Goal: Task Accomplishment & Management: Complete application form

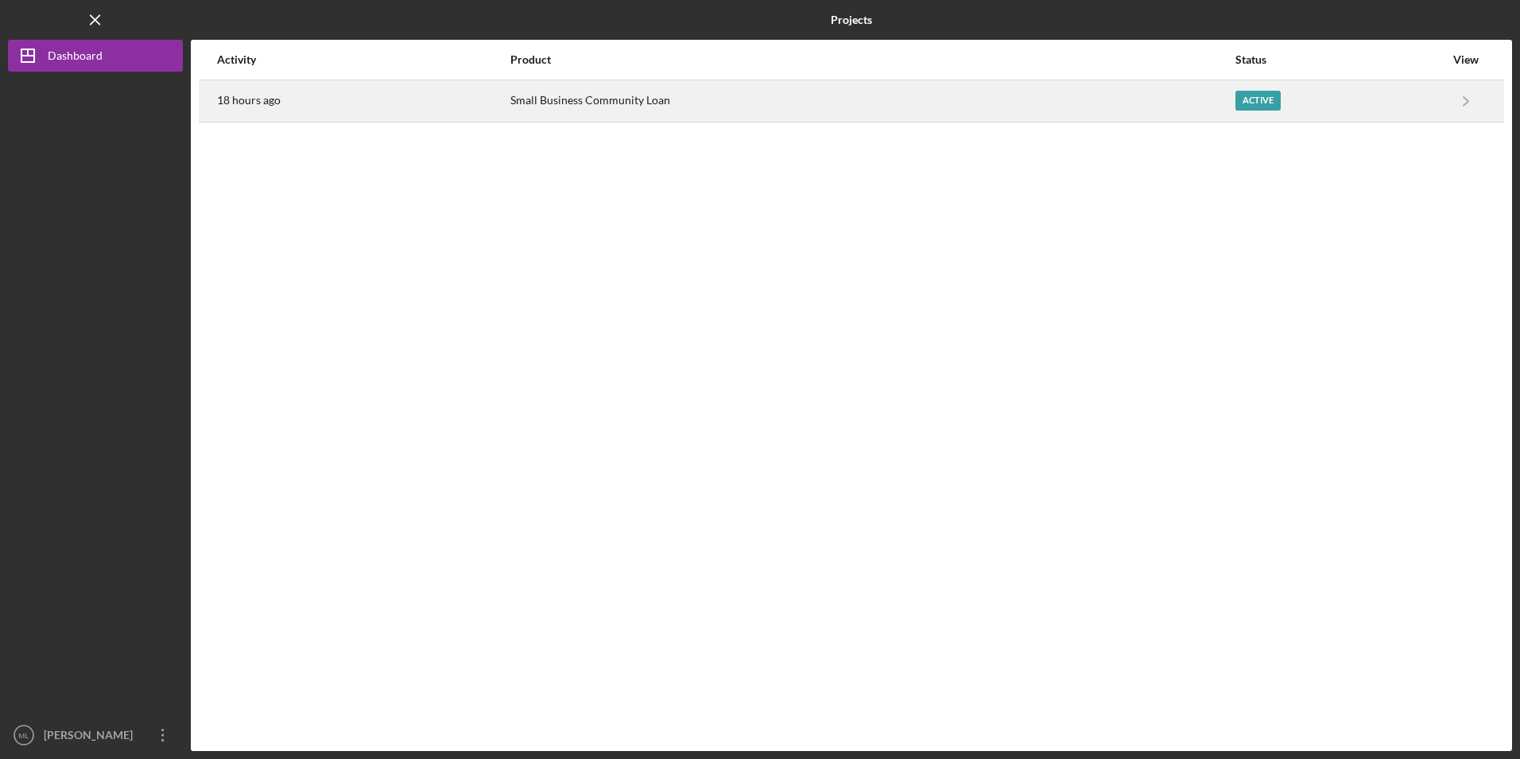
click at [555, 86] on div "Small Business Community Loan" at bounding box center [872, 101] width 724 height 40
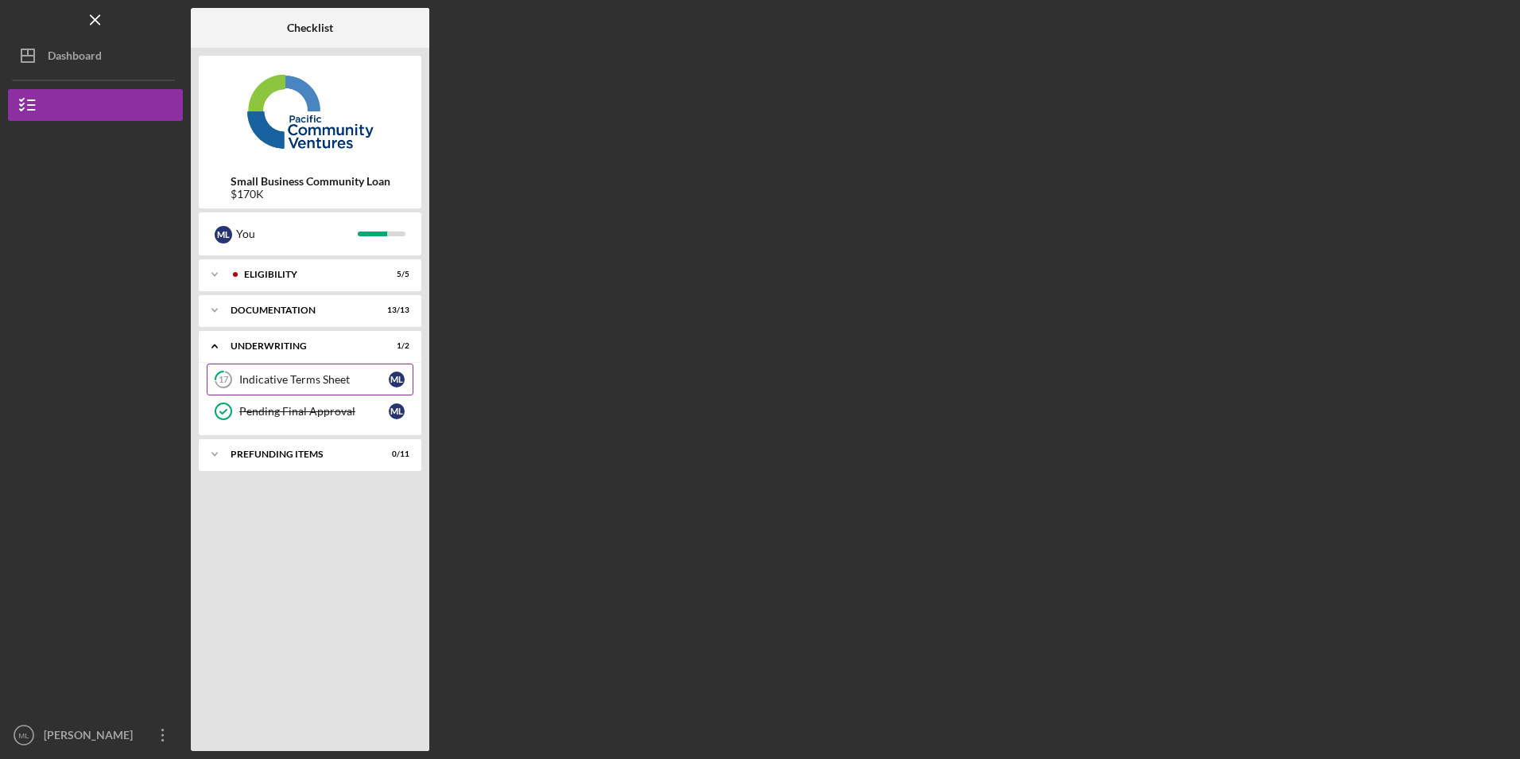
click at [296, 376] on div "Indicative Terms Sheet" at bounding box center [313, 379] width 149 height 13
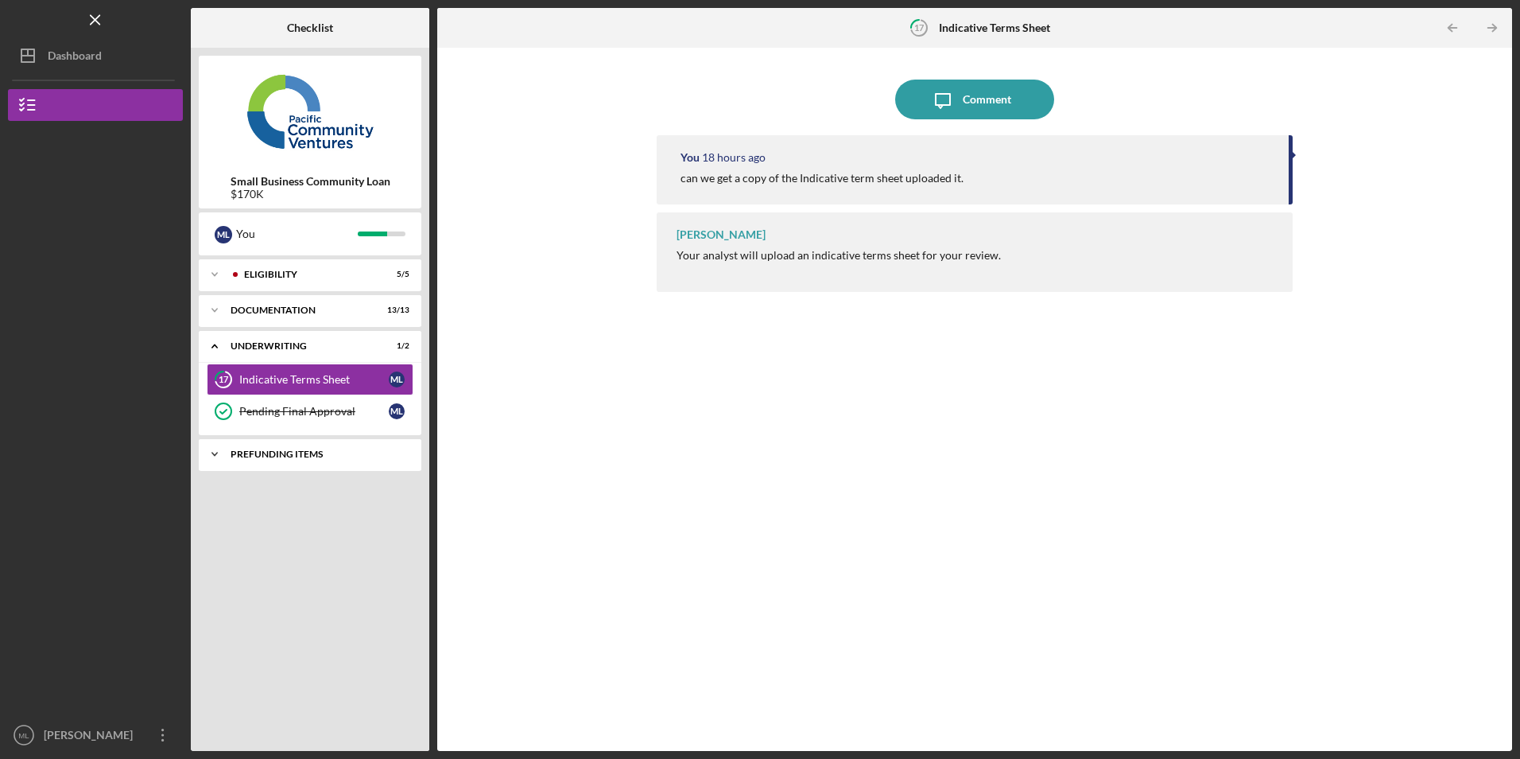
click at [288, 454] on div "Prefunding Items" at bounding box center [316, 454] width 171 height 10
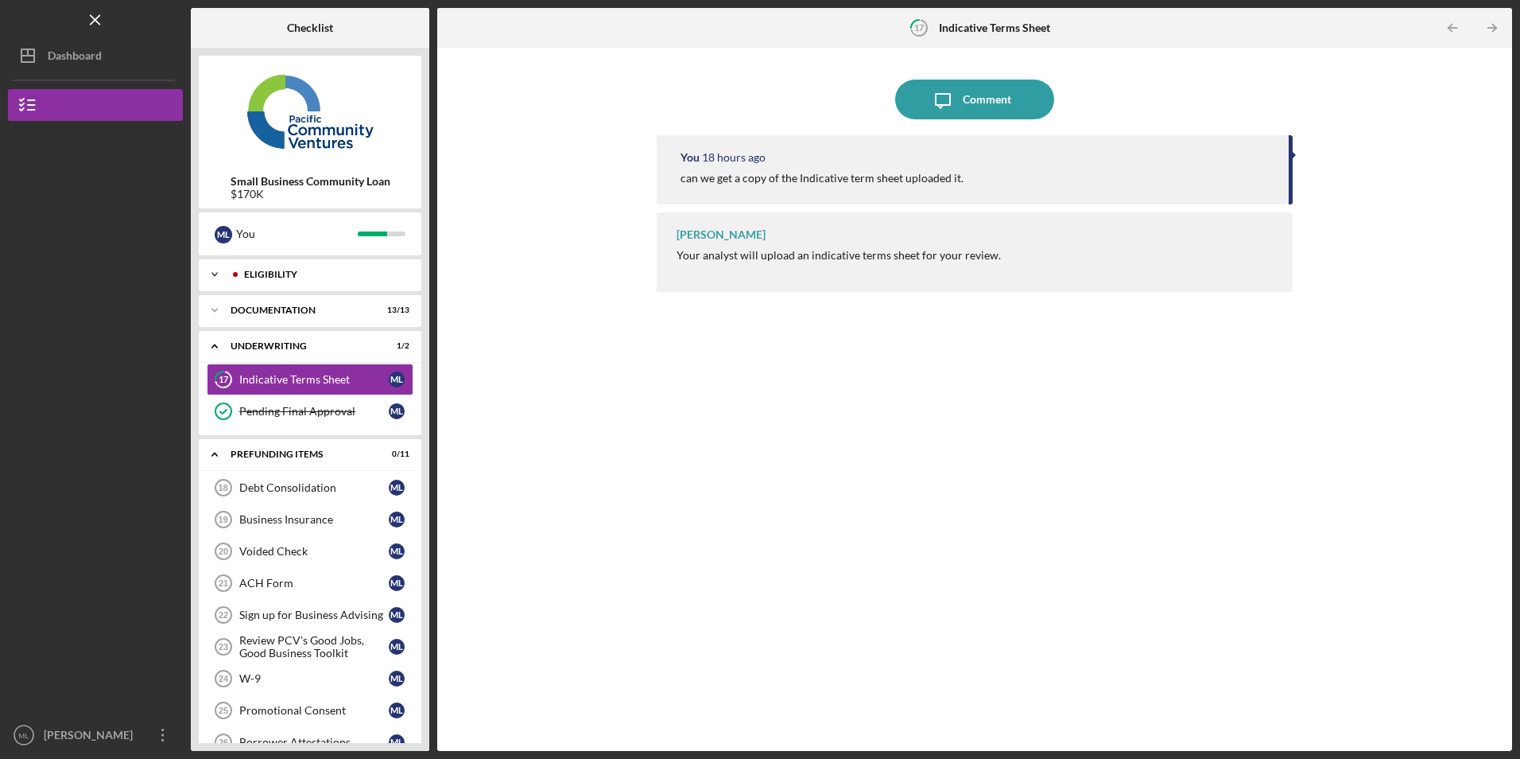
click at [216, 277] on icon "Icon/Expander" at bounding box center [215, 274] width 32 height 32
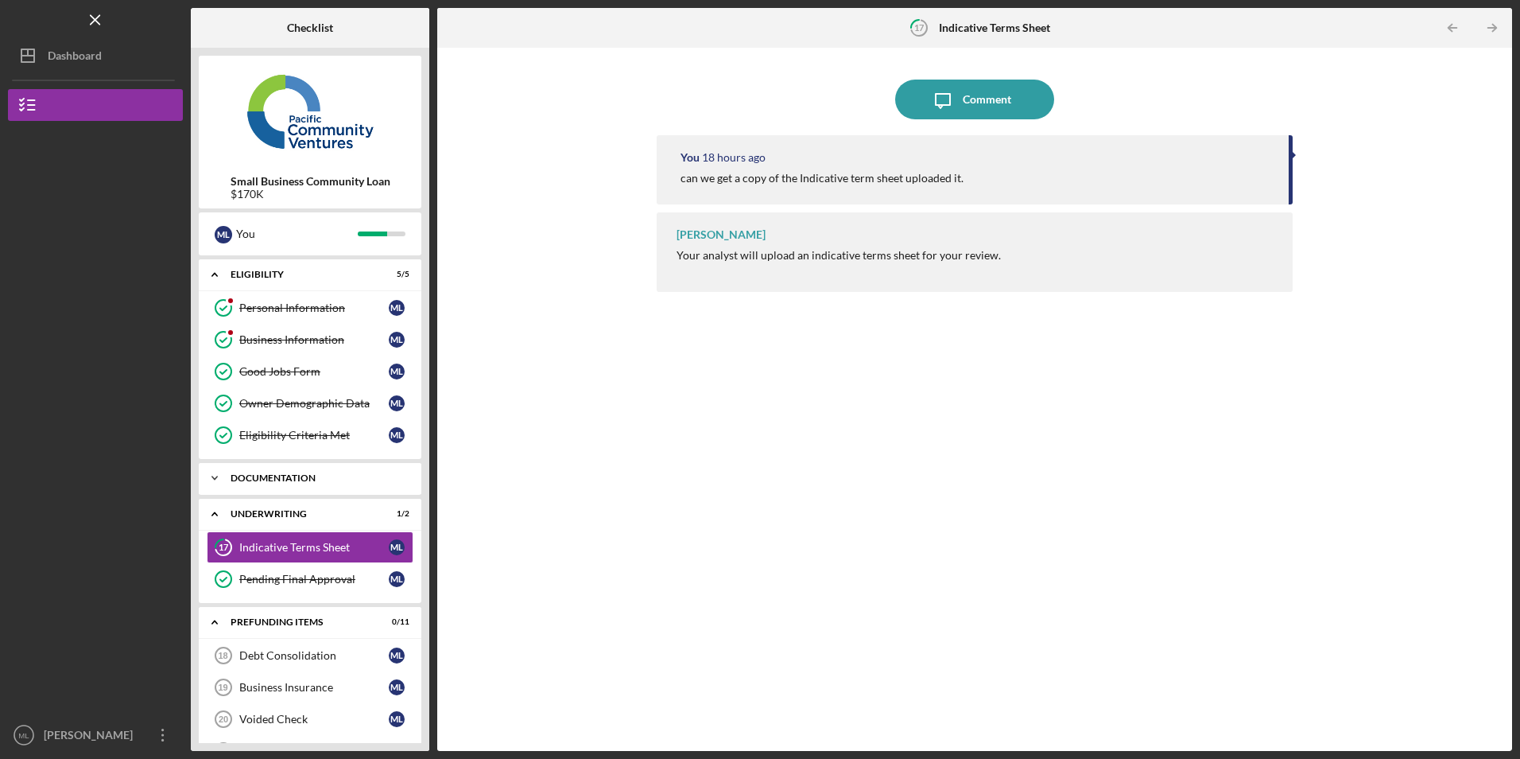
click at [223, 471] on icon "Icon/Expander" at bounding box center [215, 478] width 32 height 32
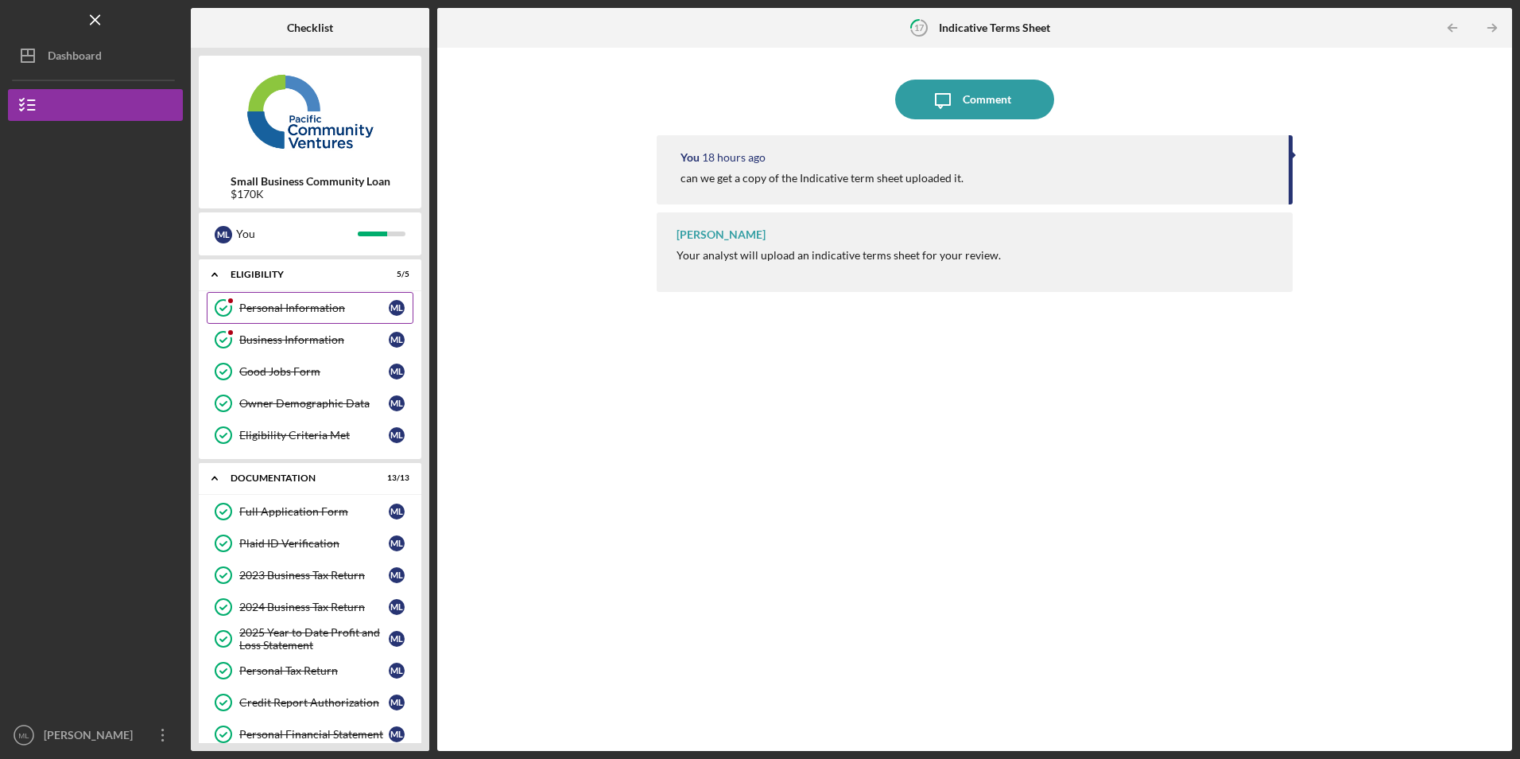
drag, startPoint x: 278, startPoint y: 334, endPoint x: 320, endPoint y: 321, distance: 44.0
click at [278, 334] on div "Business Information" at bounding box center [313, 339] width 149 height 13
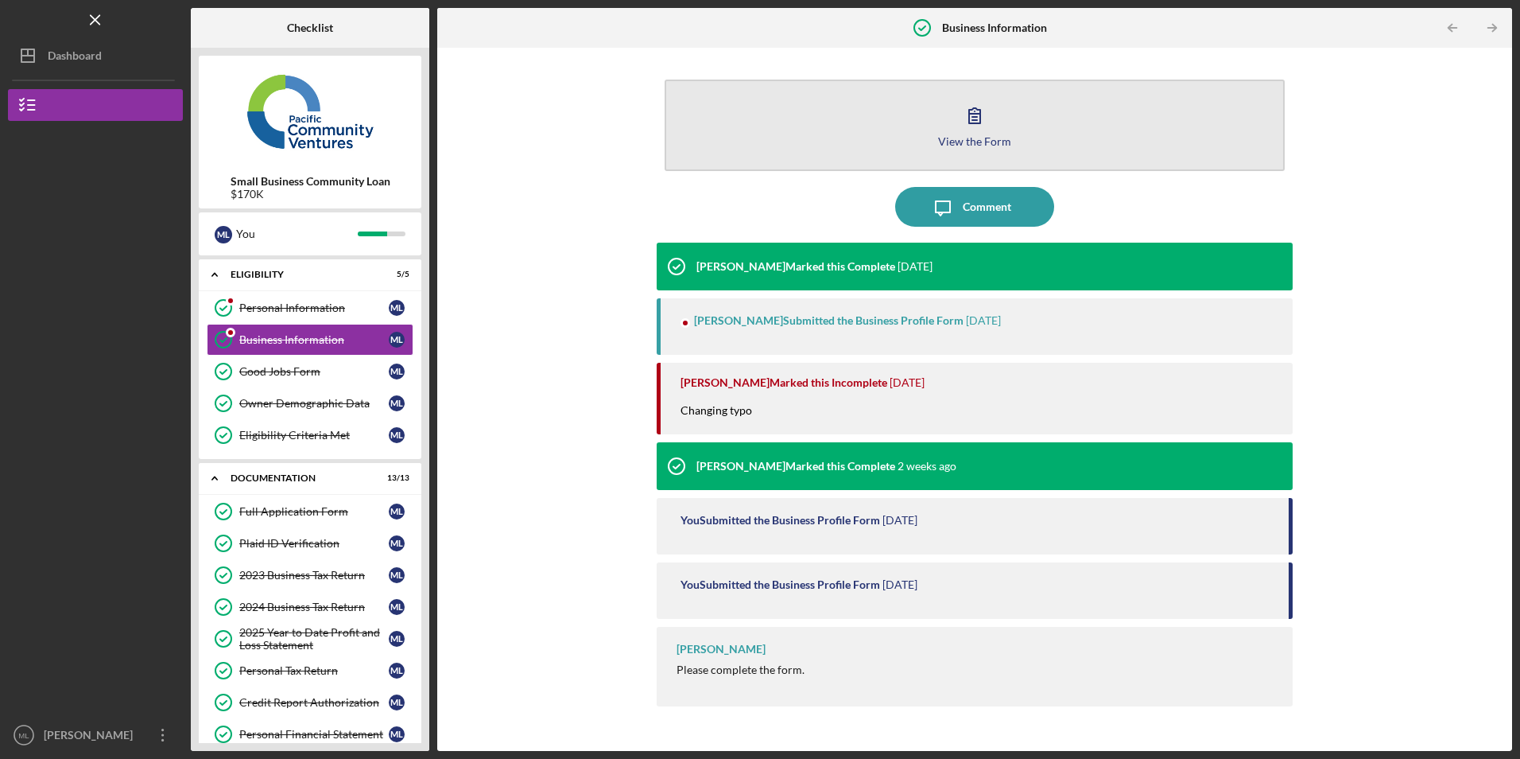
click at [854, 105] on button "View the Form Form" at bounding box center [974, 125] width 619 height 91
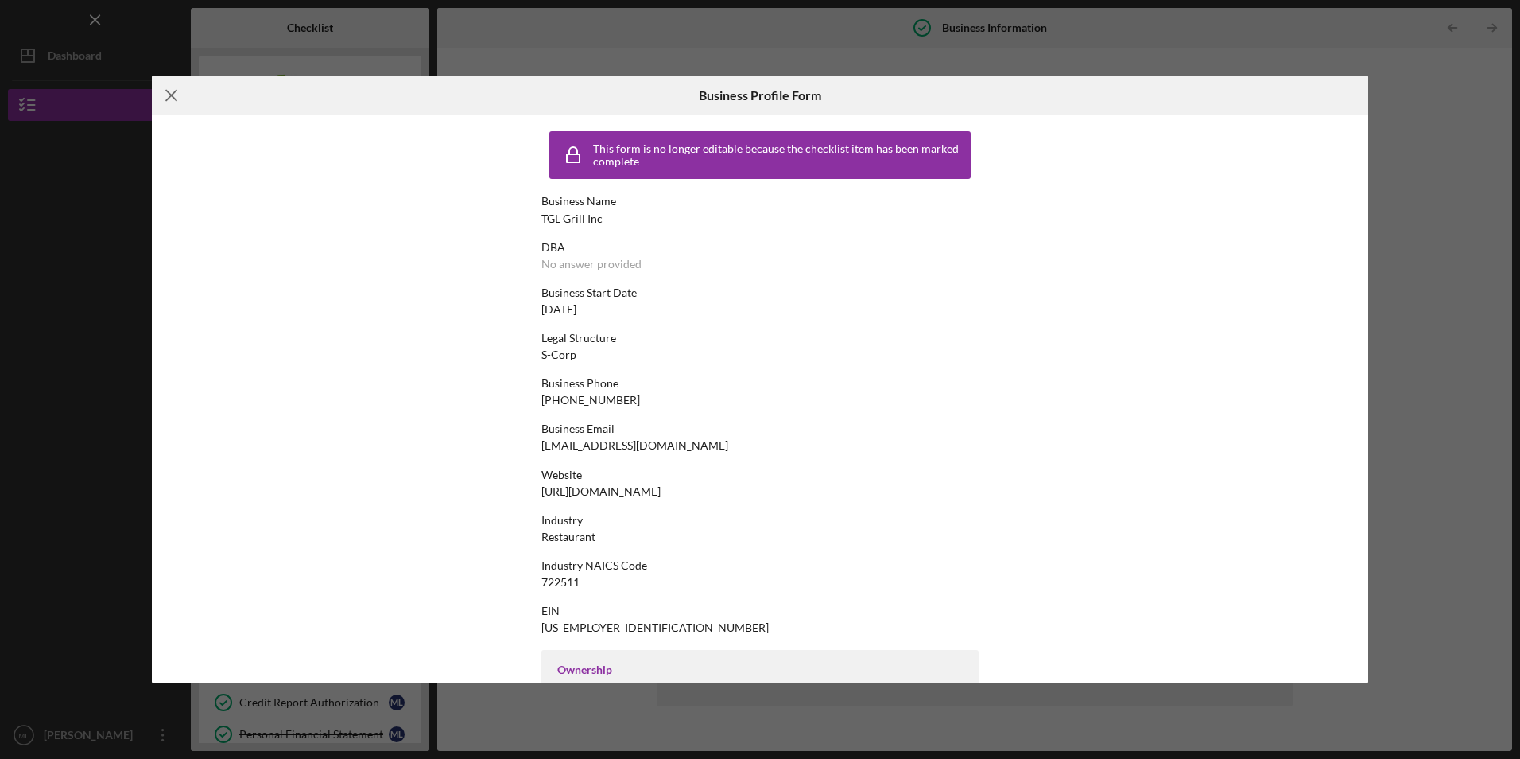
click at [168, 94] on icon "Icon/Menu Close" at bounding box center [172, 96] width 40 height 40
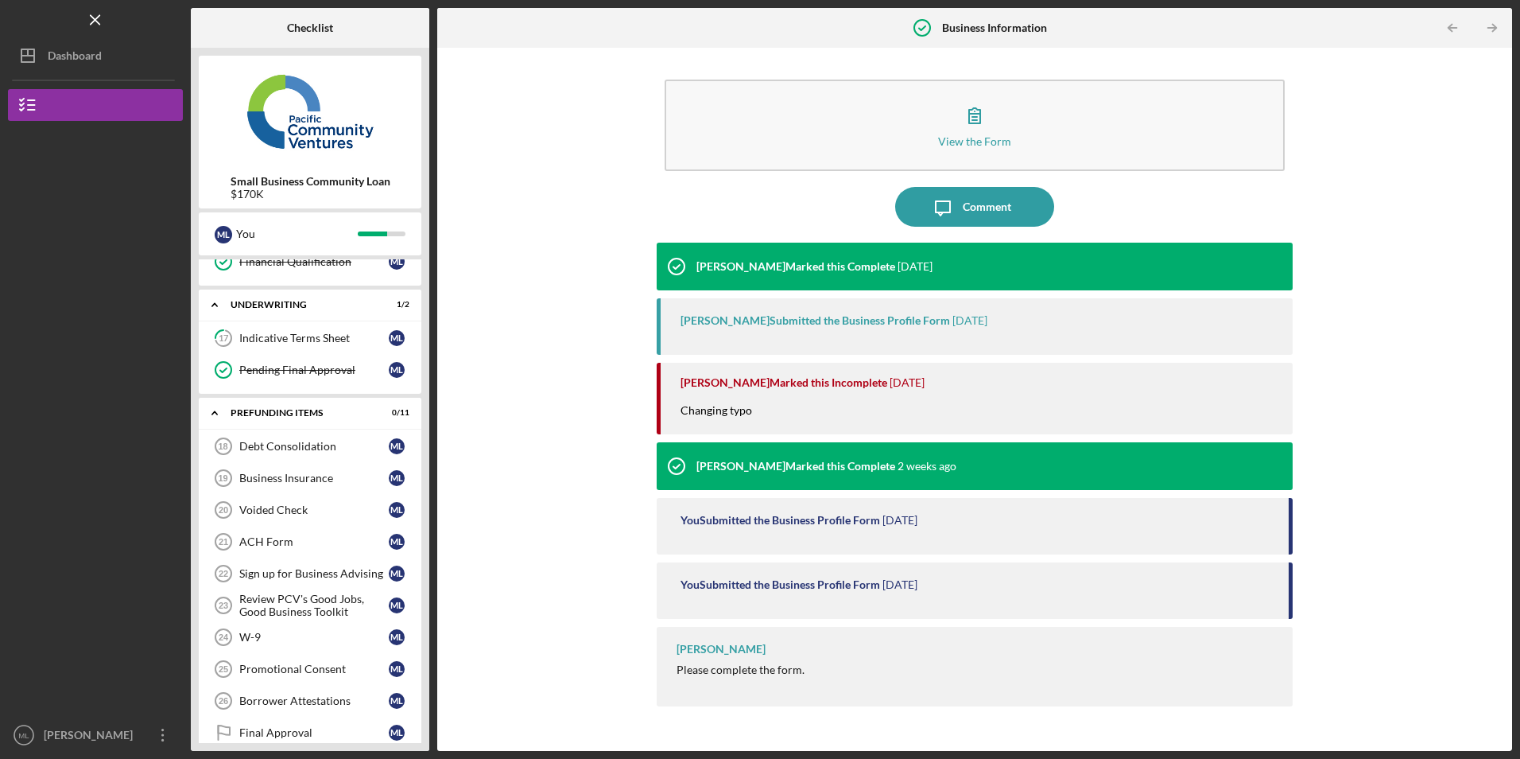
scroll to position [605, 0]
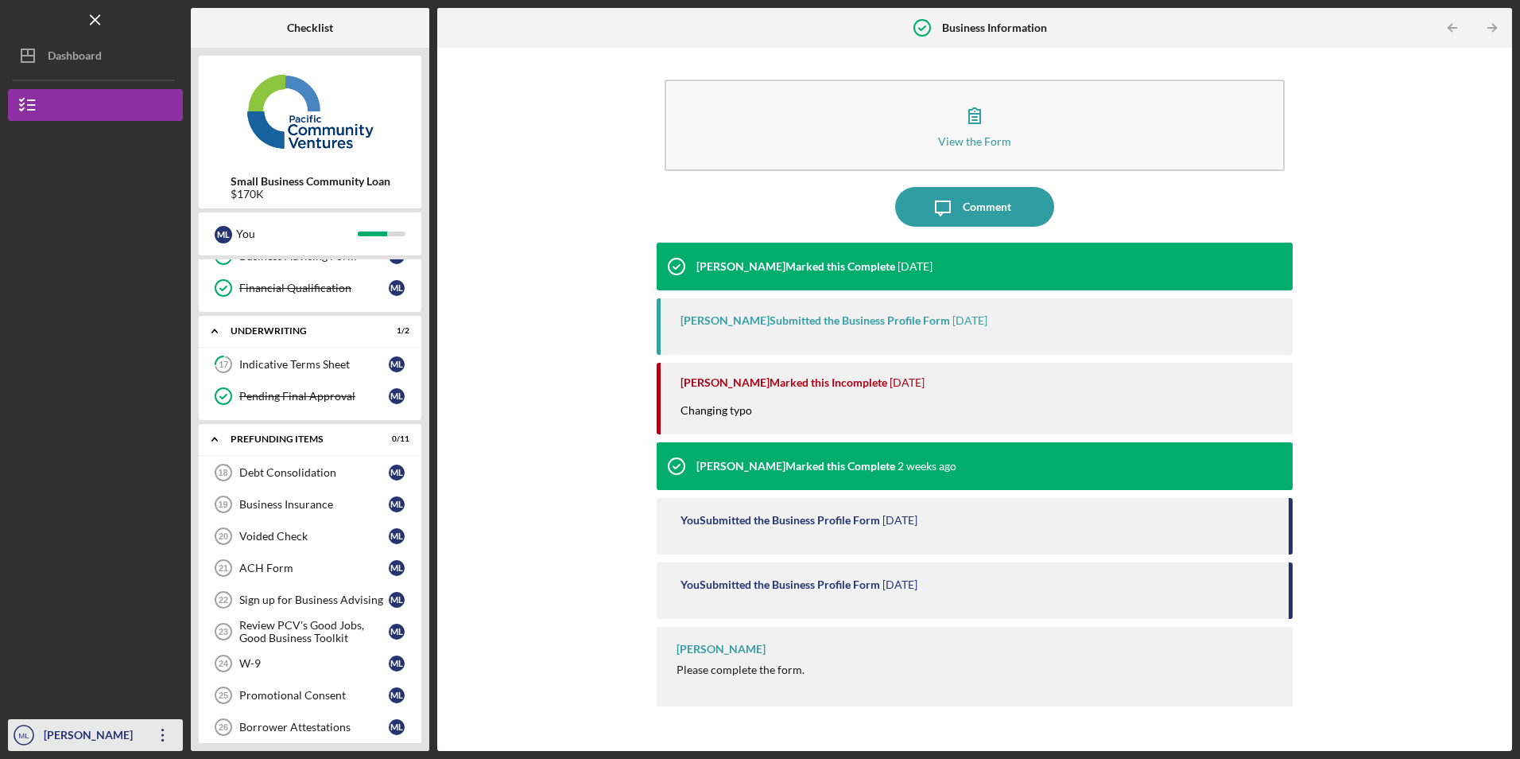
click at [161, 733] on icon "Icon/Overflow" at bounding box center [163, 735] width 40 height 40
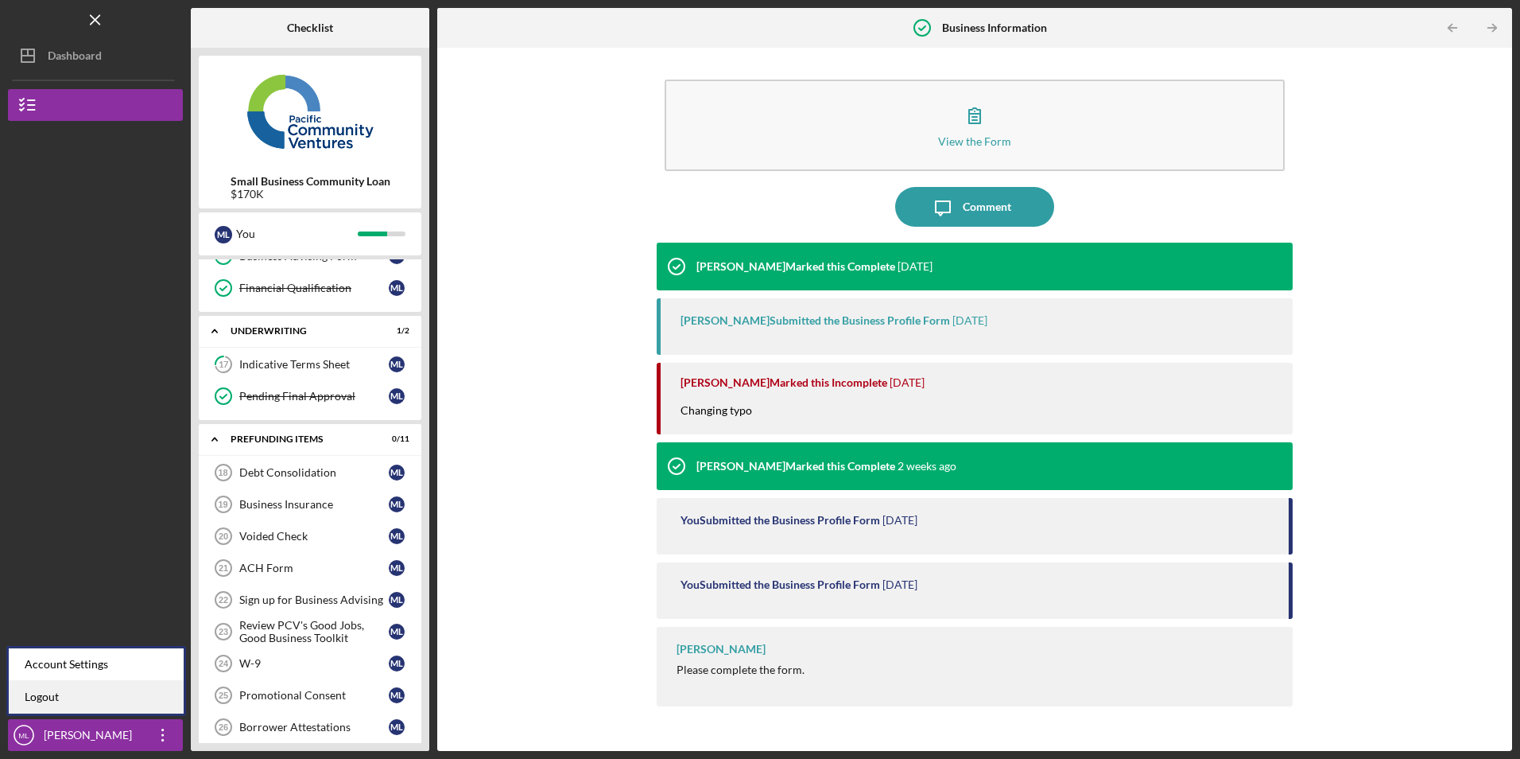
click at [137, 708] on link "Logout" at bounding box center [96, 697] width 175 height 33
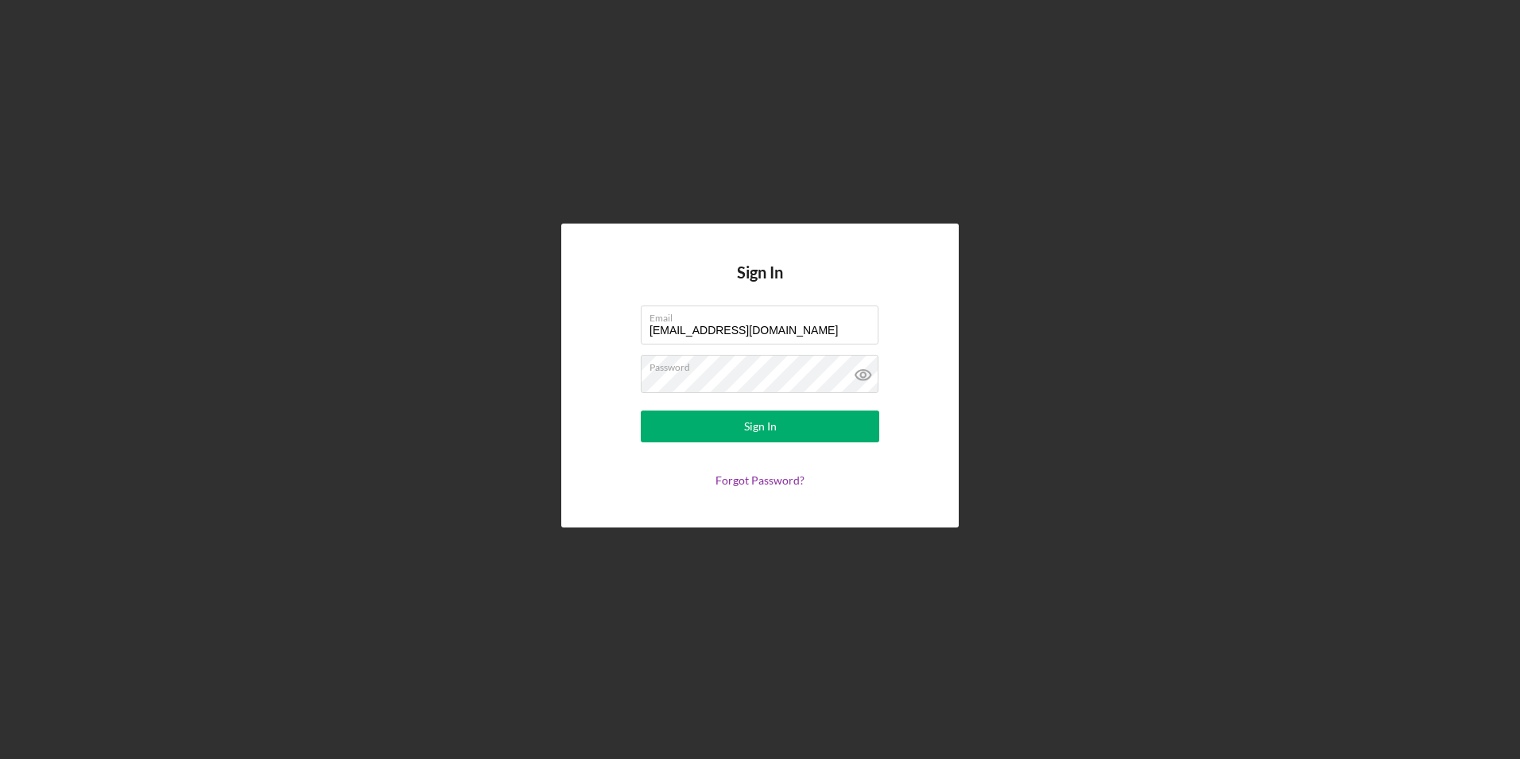
drag, startPoint x: 782, startPoint y: 328, endPoint x: 593, endPoint y: 321, distance: 189.3
click at [602, 322] on form "Email [EMAIL_ADDRESS][DOMAIN_NAME] Password Sign In Forgot Password?" at bounding box center [760, 395] width 318 height 181
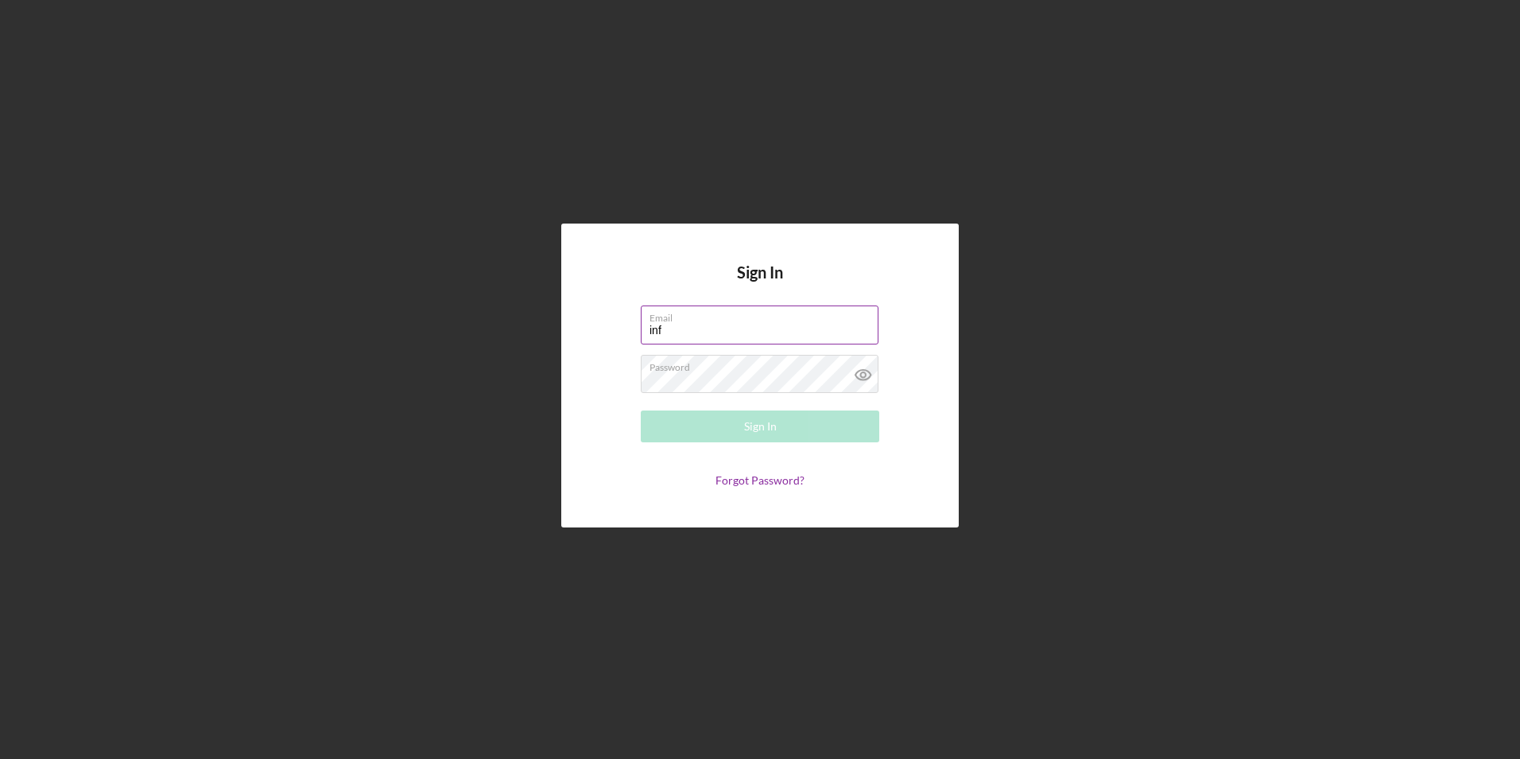
type input "[EMAIL_ADDRESS][DOMAIN_NAME]"
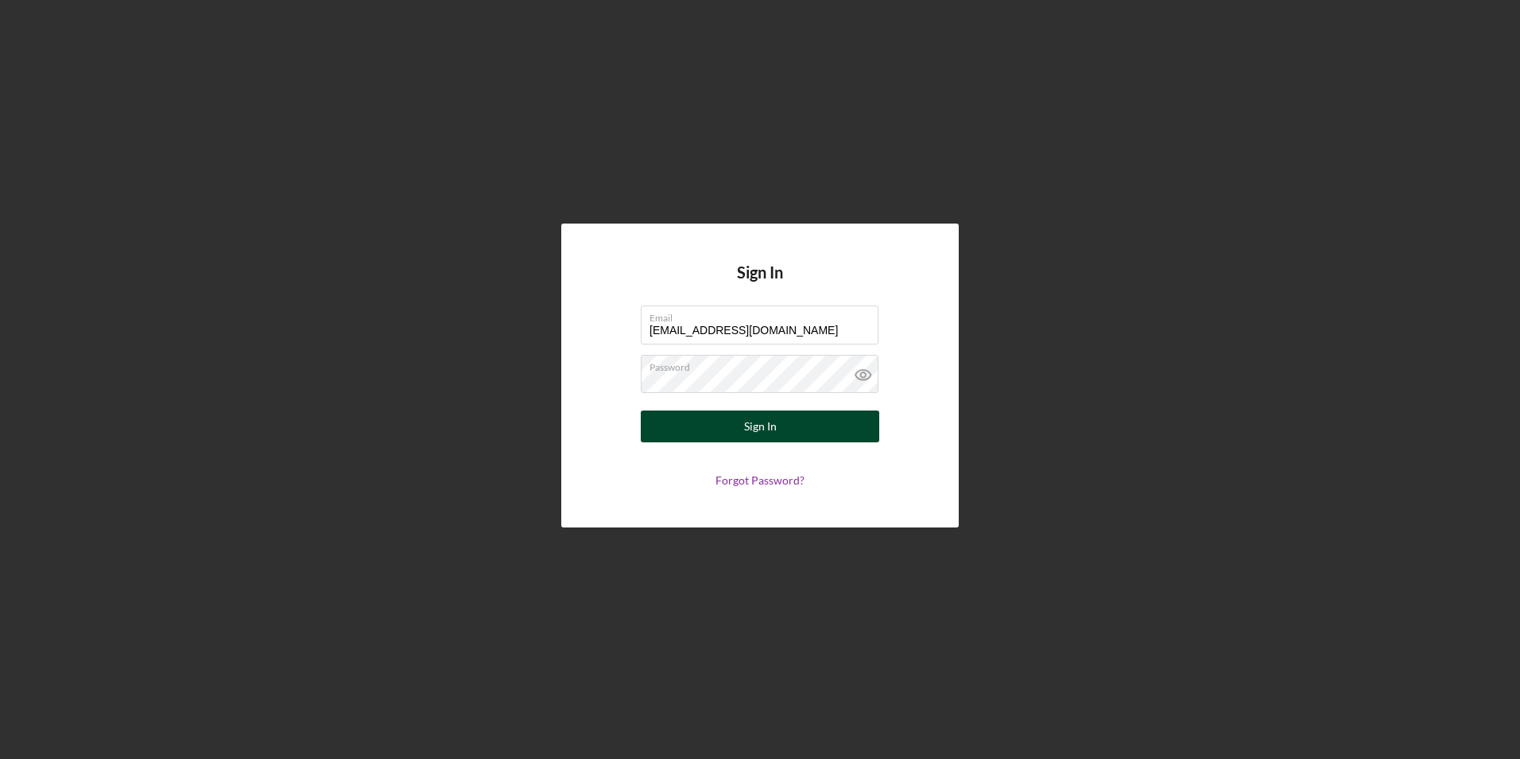
click at [662, 420] on button "Sign In" at bounding box center [760, 426] width 239 height 32
